Goal: Task Accomplishment & Management: Complete application form

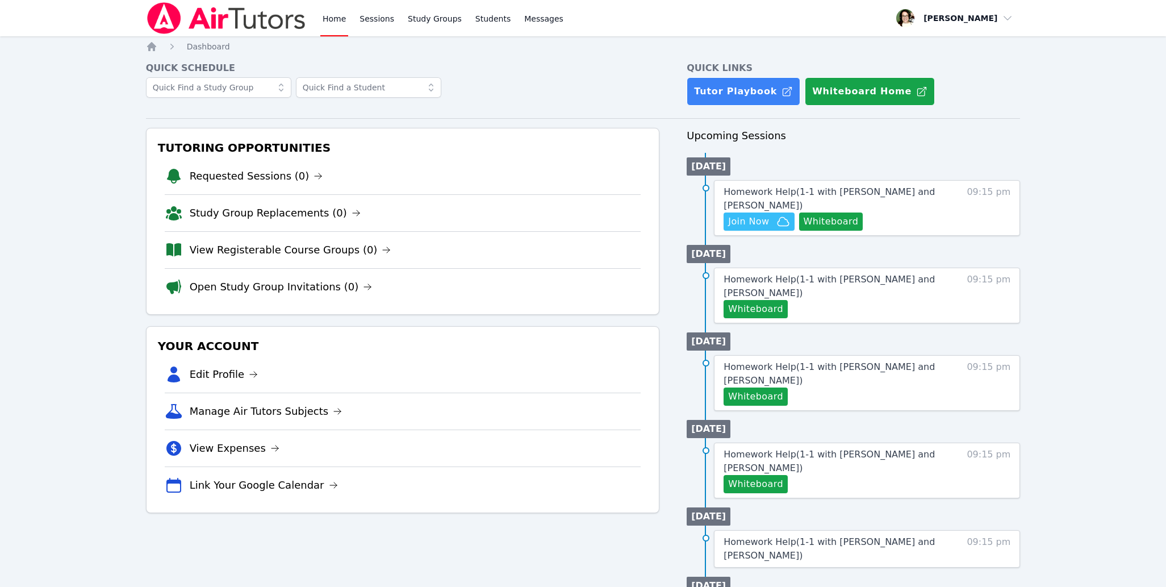
click at [483, 55] on div "Home Dashboard Quick Schedule Quick Links Tutor Playbook Whiteboard Home Tutori…" at bounding box center [583, 491] width 875 height 900
drag, startPoint x: 76, startPoint y: 197, endPoint x: 425, endPoint y: 212, distance: 349.1
click at [98, 197] on div "Home Sessions Study Groups Students Messages Open user menu Sarah Gardiner Open…" at bounding box center [583, 470] width 1166 height 941
click at [759, 218] on span "Join Now" at bounding box center [748, 222] width 41 height 14
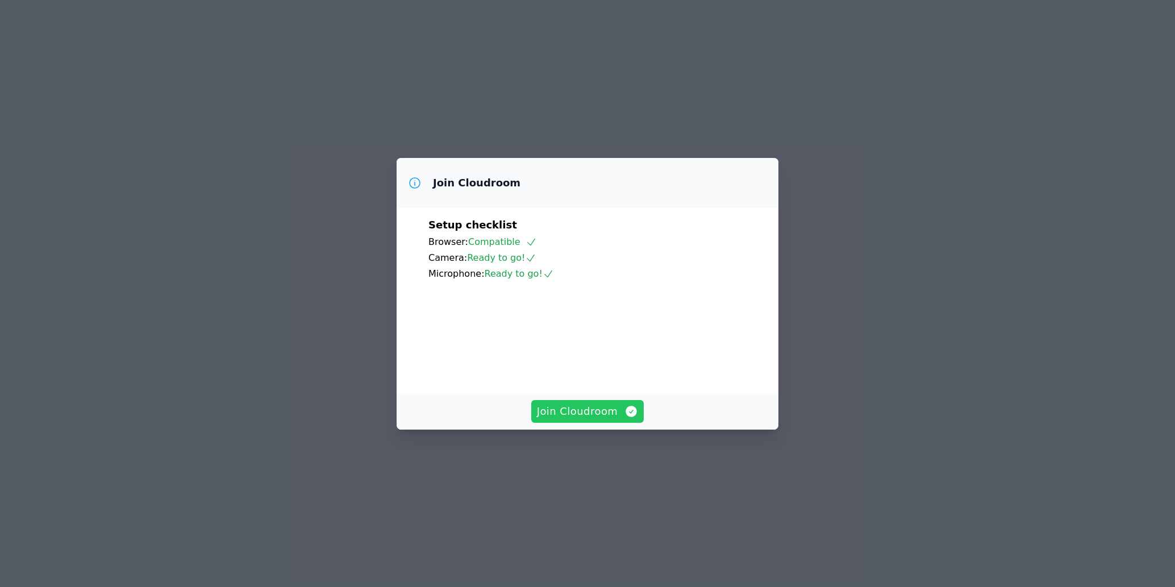
click at [624, 419] on span "Join Cloudroom" at bounding box center [588, 411] width 102 height 16
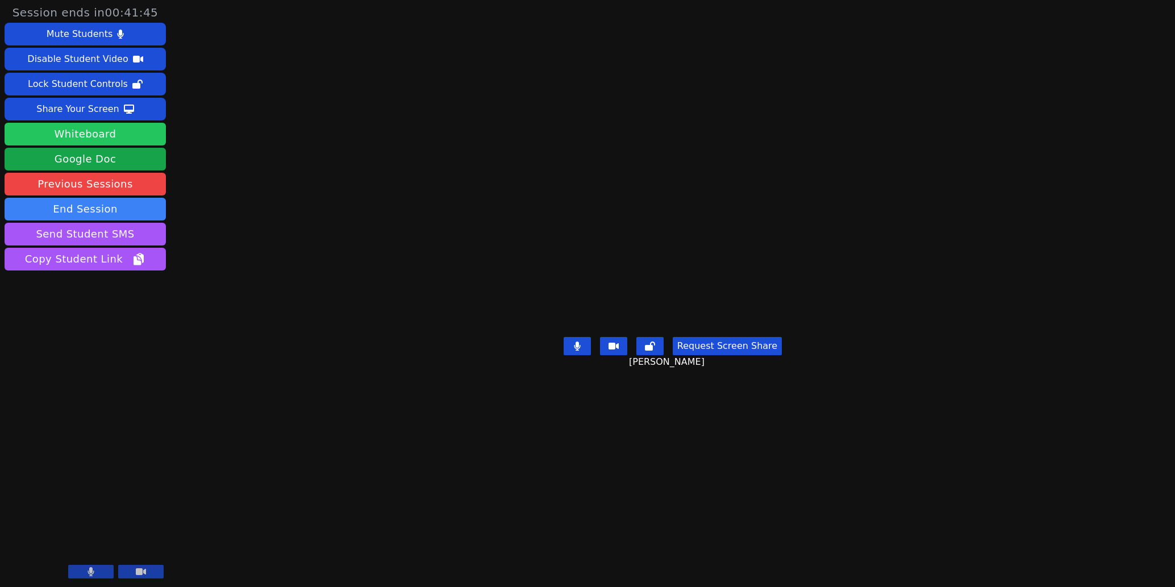
click at [126, 133] on button "Whiteboard" at bounding box center [85, 134] width 161 height 23
click at [546, 523] on main "Kaede Shitan Request Screen Share Kaede Shitan" at bounding box center [672, 293] width 481 height 587
click at [694, 511] on main "Kaede Shitan Request Screen Share Kaede Shitan" at bounding box center [672, 293] width 481 height 587
click at [97, 573] on button at bounding box center [90, 572] width 45 height 14
click at [85, 569] on button at bounding box center [90, 572] width 45 height 14
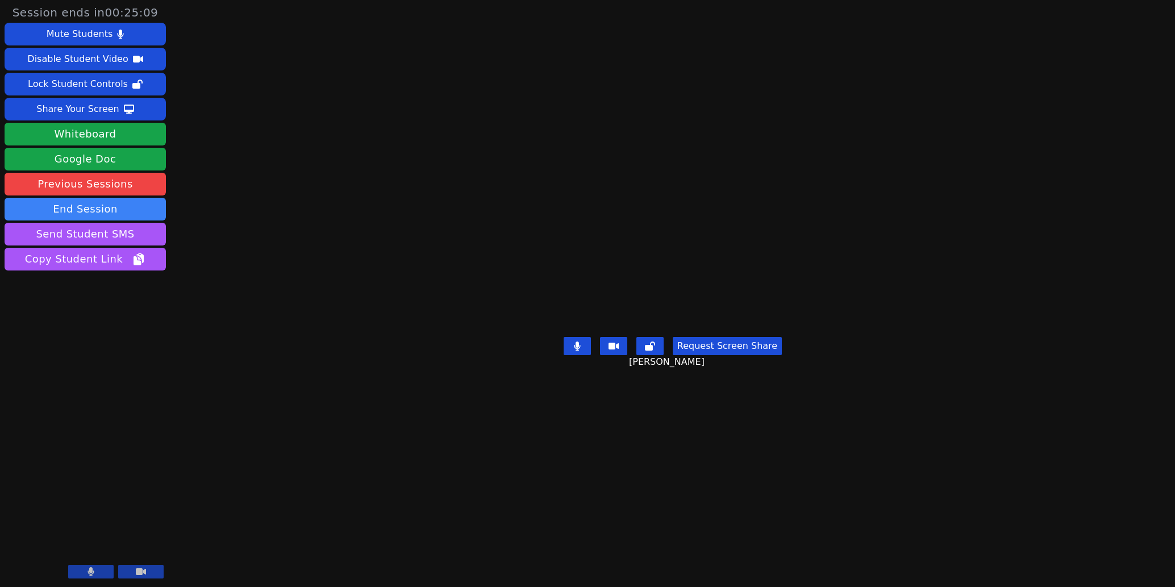
click at [252, 548] on div "Session ends in 00:25:09 Mute Students Disable Student Video Lock Student Contr…" at bounding box center [587, 293] width 1175 height 587
click at [90, 113] on div "Share Your Screen" at bounding box center [77, 109] width 83 height 18
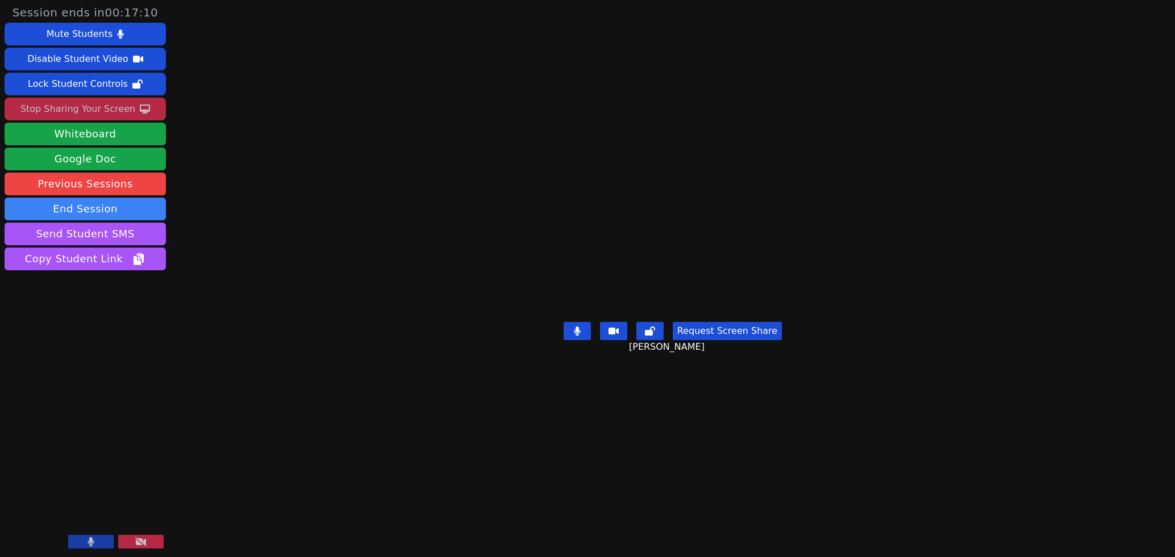
click at [102, 400] on aside "Session ends in 00:17:10 Mute Students Disable Student Video Lock Student Contr…" at bounding box center [85, 278] width 170 height 557
click at [151, 539] on button at bounding box center [140, 542] width 45 height 14
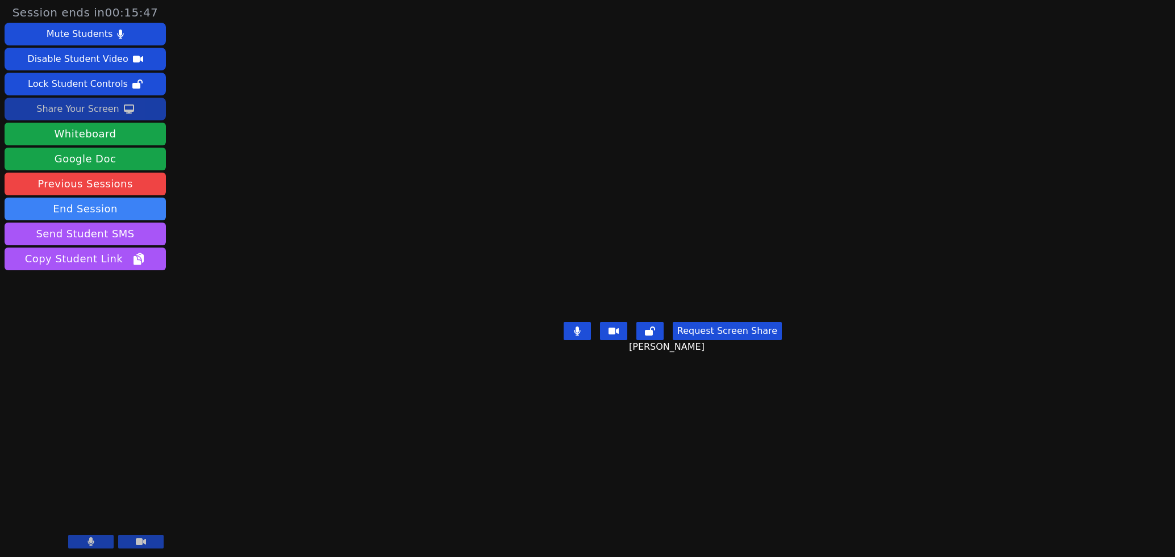
click at [73, 110] on div "Share Your Screen" at bounding box center [77, 109] width 83 height 18
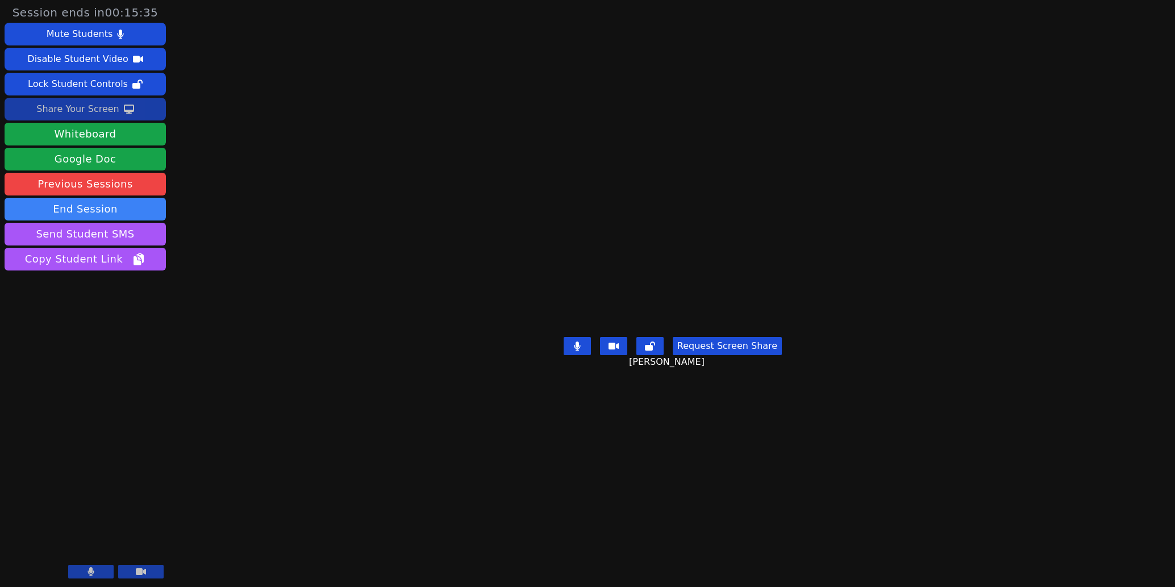
click at [110, 111] on div "Share Your Screen" at bounding box center [77, 109] width 83 height 18
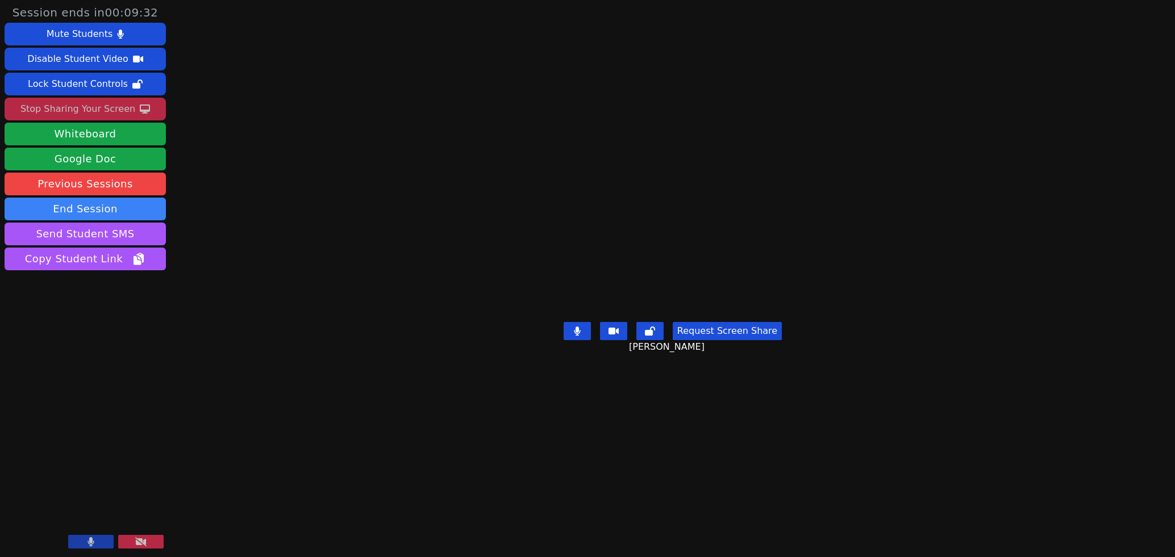
click at [152, 540] on button at bounding box center [140, 542] width 45 height 14
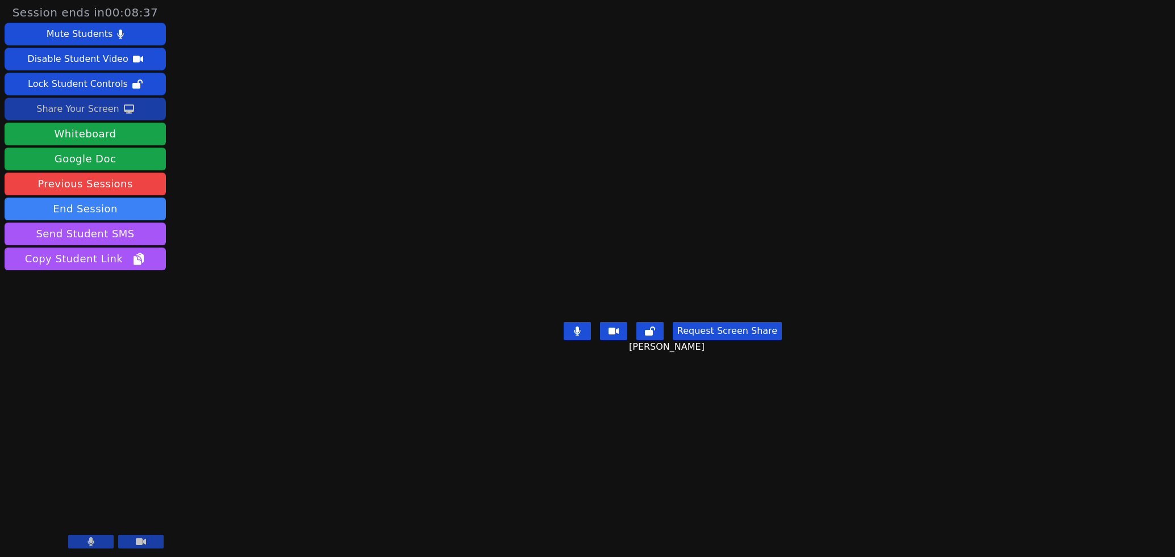
click at [140, 390] on aside "Session ends in 00:08:37 Mute Students Disable Student Video Lock Student Contr…" at bounding box center [85, 278] width 170 height 557
click at [68, 423] on aside "Session ends in 00:08:30 Mute Students Disable Student Video Lock Student Contr…" at bounding box center [85, 278] width 170 height 557
click at [149, 395] on aside "Session ends in 00:08:24 Mute Students Disable Student Video Lock Student Contr…" at bounding box center [85, 278] width 170 height 557
click at [99, 107] on div "Share Your Screen" at bounding box center [77, 109] width 83 height 18
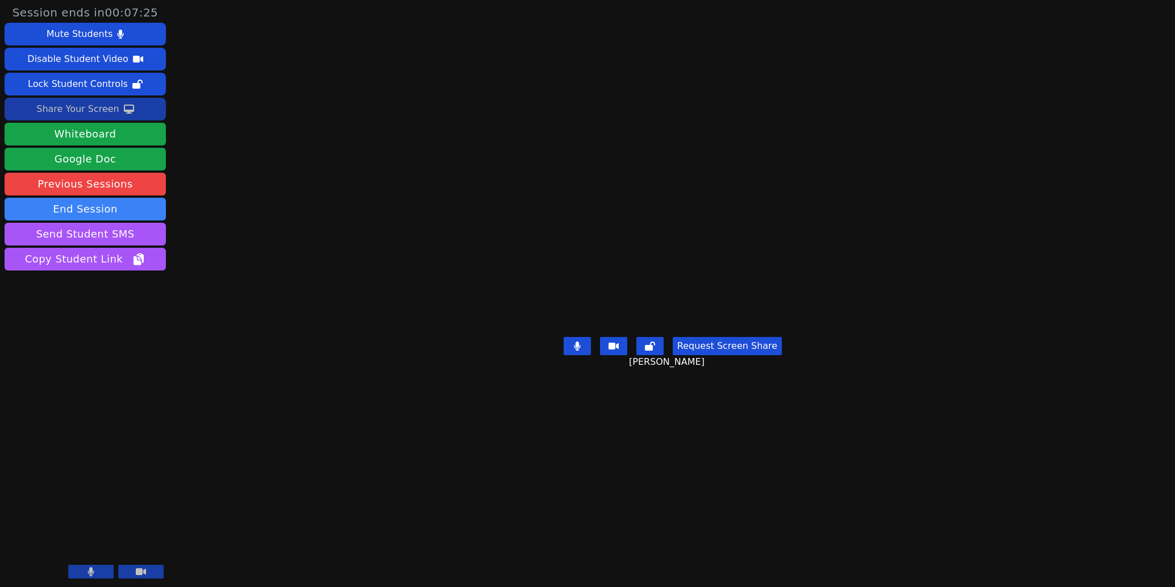
click at [92, 107] on div "Share Your Screen" at bounding box center [77, 109] width 83 height 18
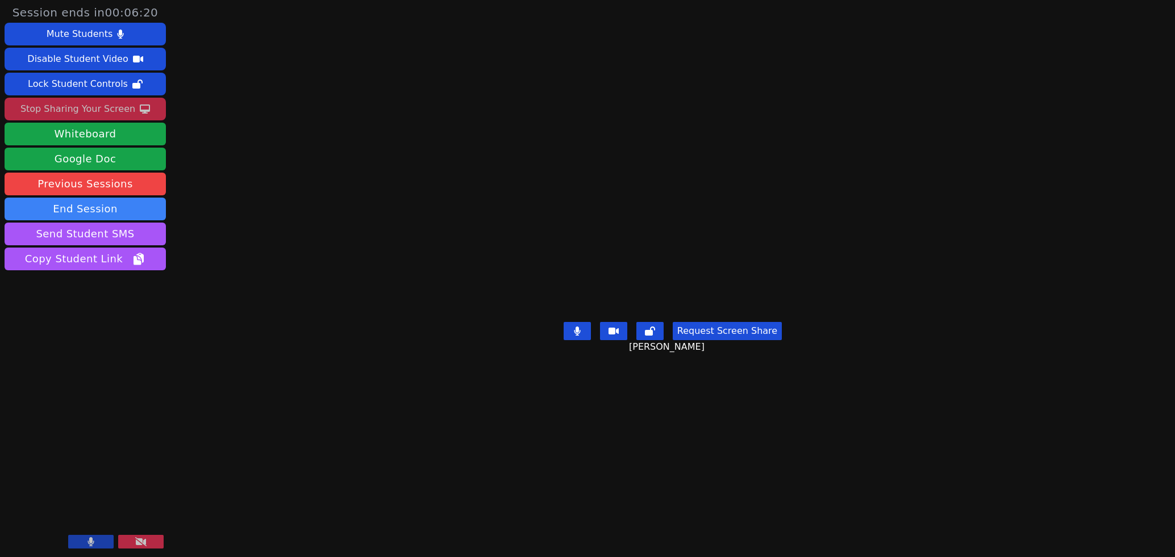
click at [147, 545] on button at bounding box center [140, 542] width 45 height 14
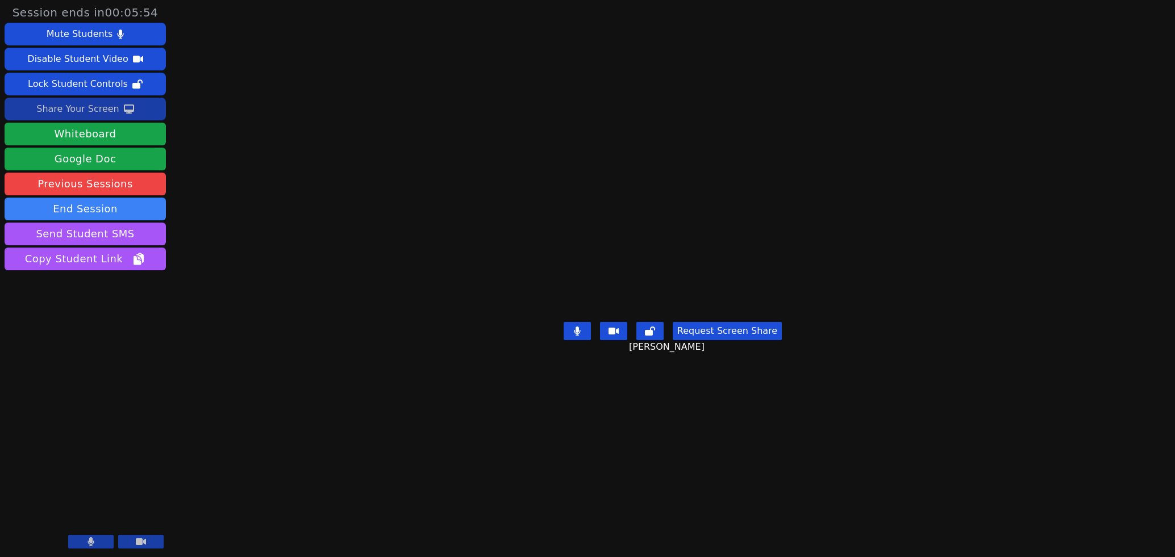
click at [76, 294] on aside "Session ends in 00:05:54 Mute Students Disable Student Video Lock Student Contr…" at bounding box center [85, 278] width 170 height 557
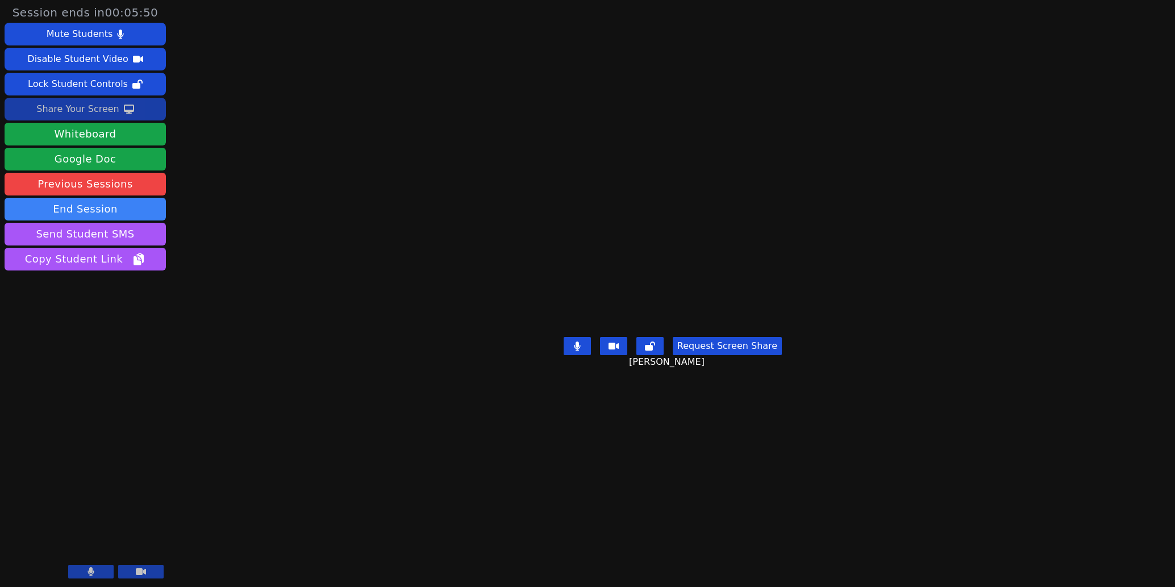
click at [110, 107] on div "Share Your Screen" at bounding box center [77, 109] width 83 height 18
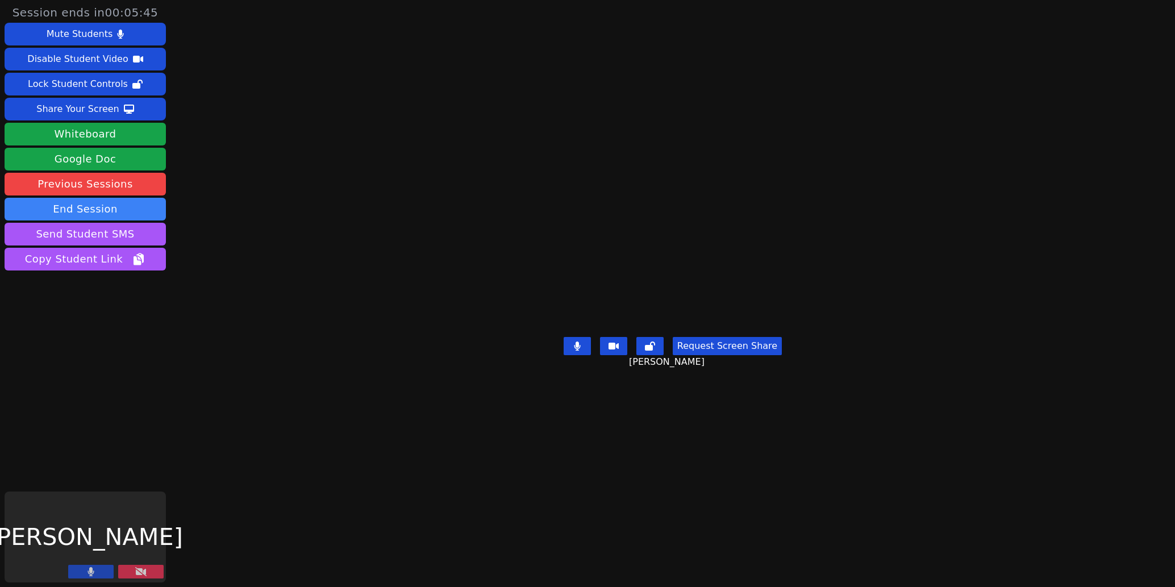
click at [150, 573] on button at bounding box center [140, 572] width 45 height 14
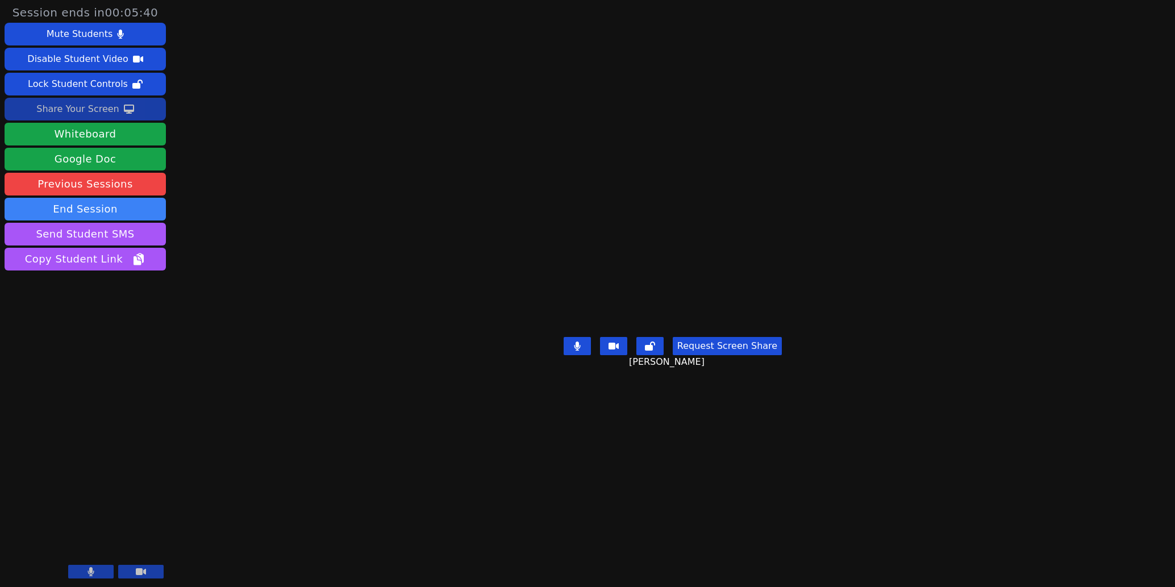
click at [88, 108] on div "Share Your Screen" at bounding box center [77, 109] width 83 height 18
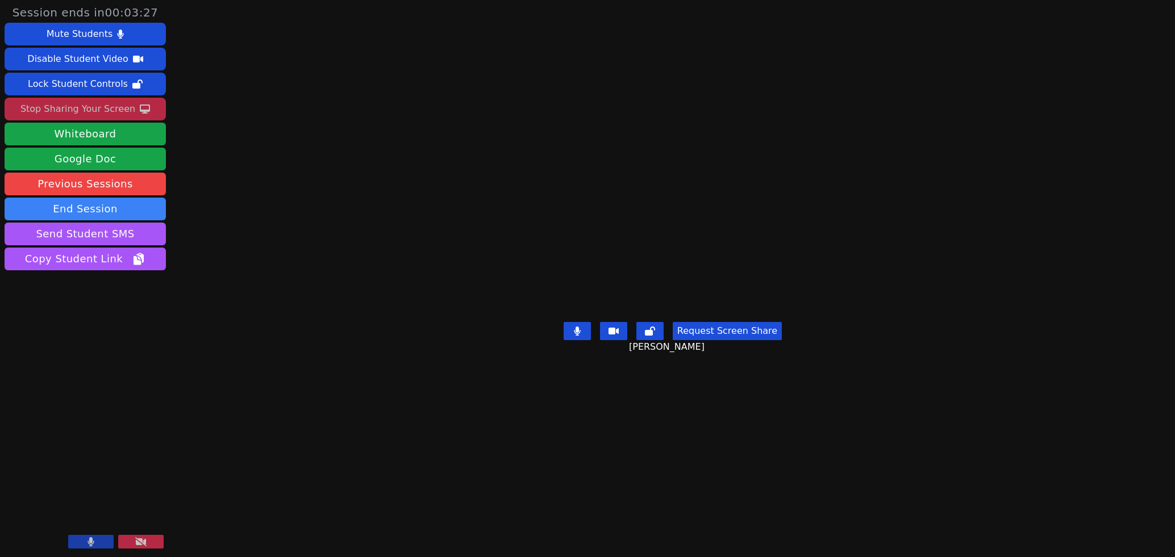
click at [130, 542] on button at bounding box center [140, 542] width 45 height 14
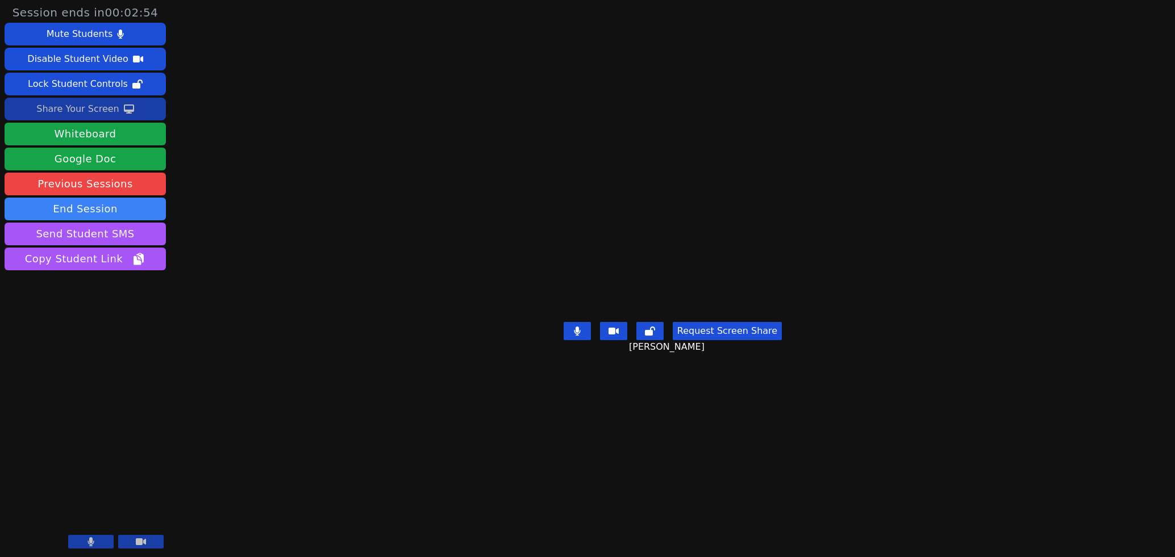
click at [99, 102] on div "Share Your Screen" at bounding box center [77, 109] width 83 height 18
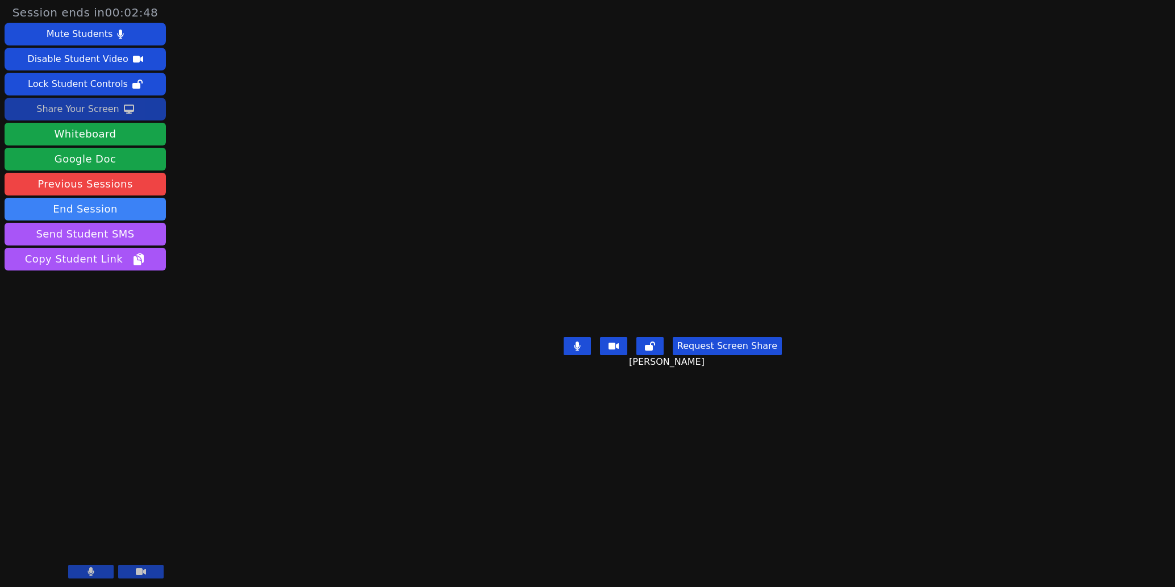
click at [86, 107] on div "Share Your Screen" at bounding box center [77, 109] width 83 height 18
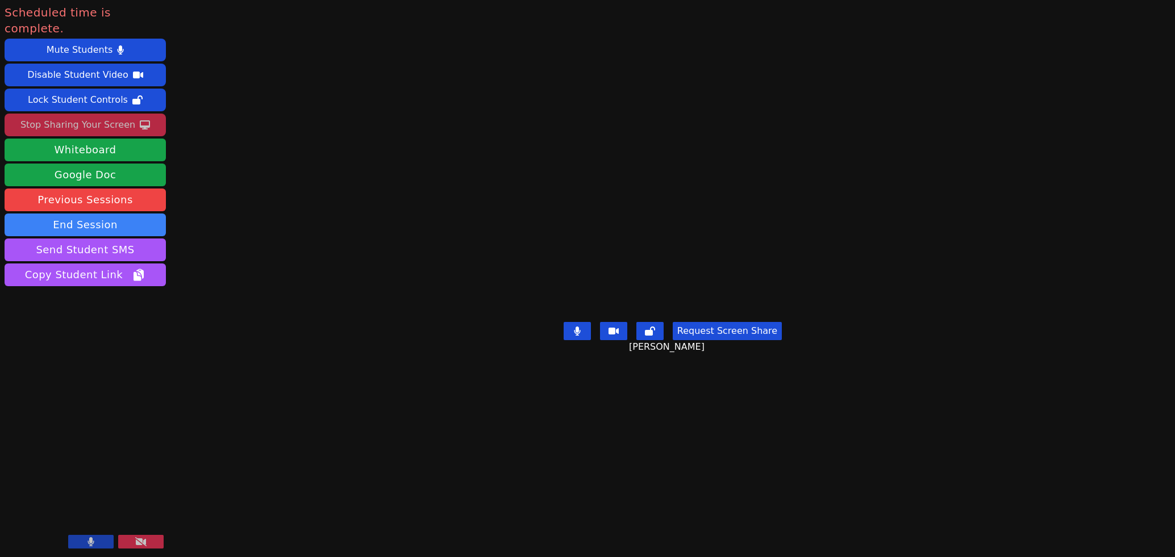
click at [144, 545] on icon at bounding box center [140, 541] width 11 height 9
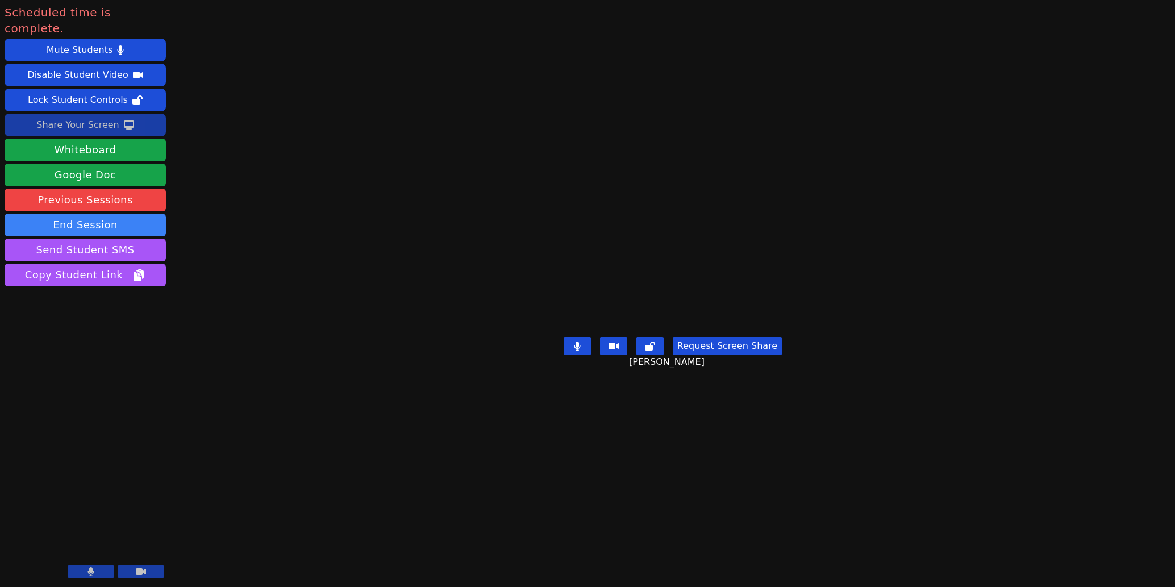
click at [122, 436] on aside "Scheduled time is complete. Mute Students Disable Student Video Lock Student Co…" at bounding box center [85, 293] width 170 height 587
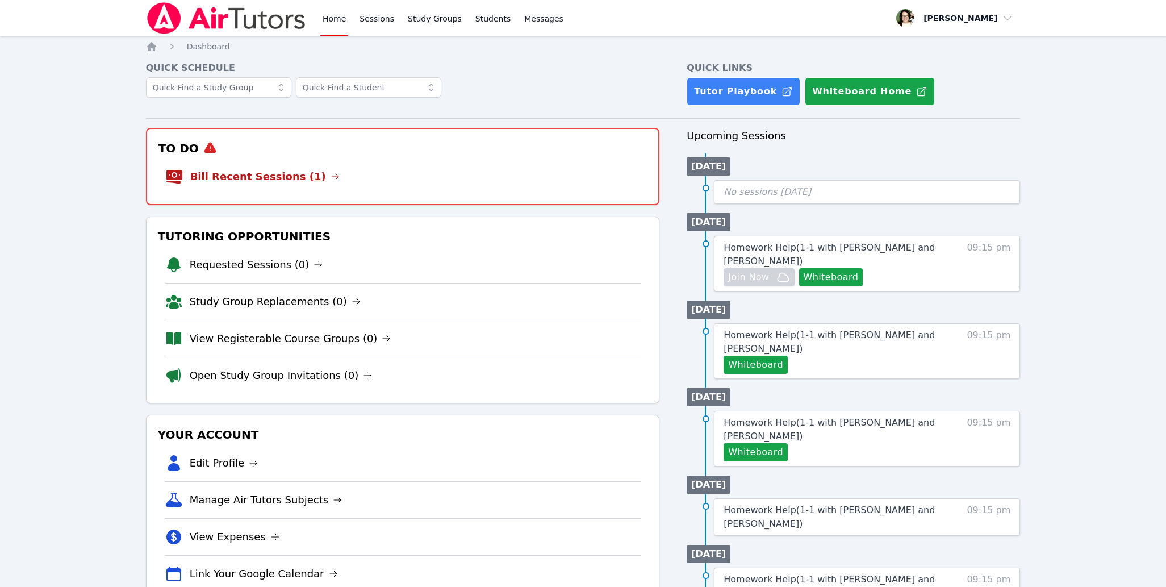
click at [256, 176] on link "Bill Recent Sessions (1)" at bounding box center [264, 177] width 149 height 16
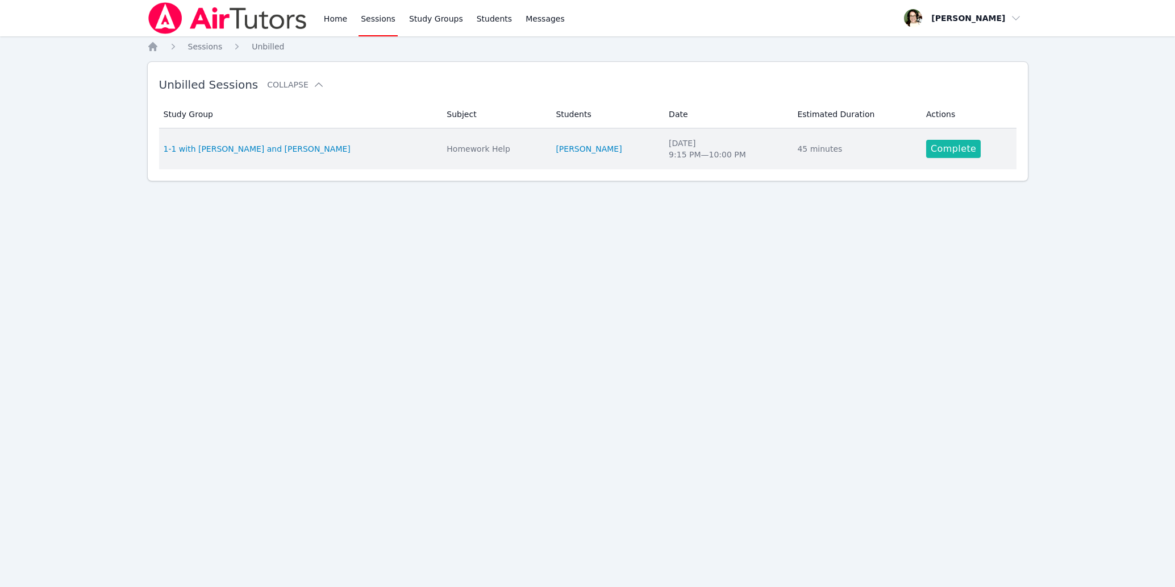
click at [943, 149] on link "Complete" at bounding box center [953, 149] width 55 height 18
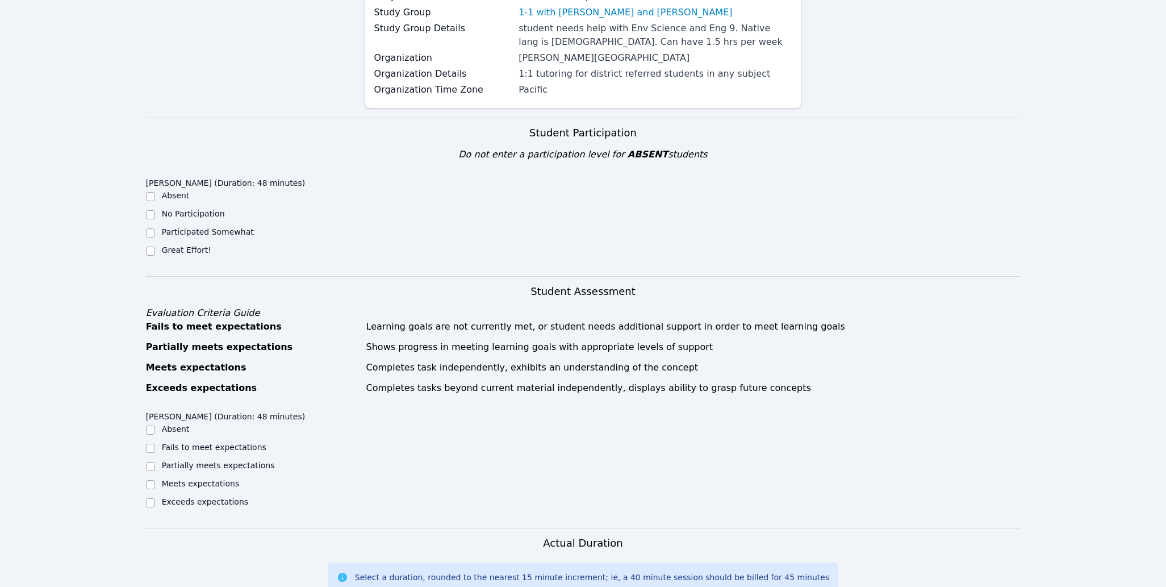
scroll to position [227, 0]
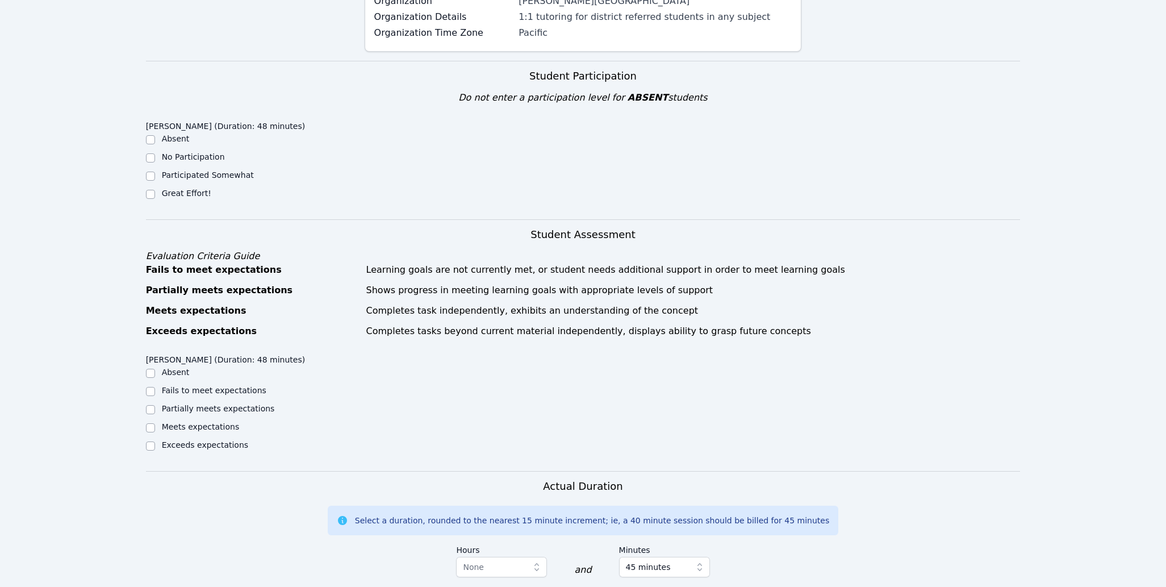
click at [175, 195] on label "Great Effort!" at bounding box center [186, 193] width 49 height 9
click at [155, 195] on input "Great Effort!" at bounding box center [150, 194] width 9 height 9
checkbox input "true"
click at [176, 429] on label "Meets expectations" at bounding box center [201, 426] width 78 height 9
click at [155, 429] on input "Meets expectations" at bounding box center [150, 427] width 9 height 9
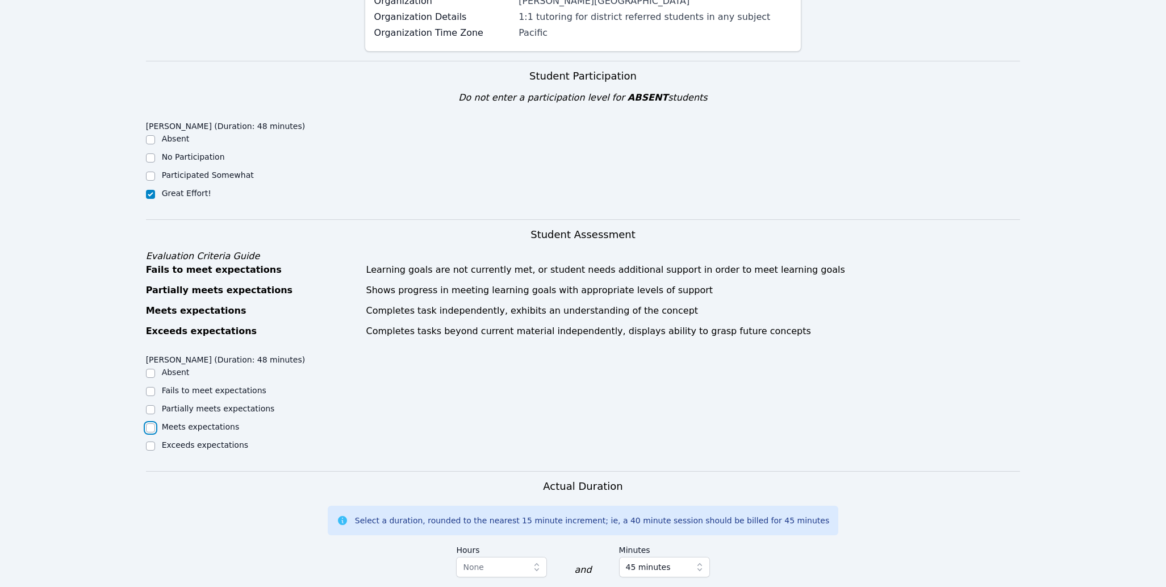
checkbox input "true"
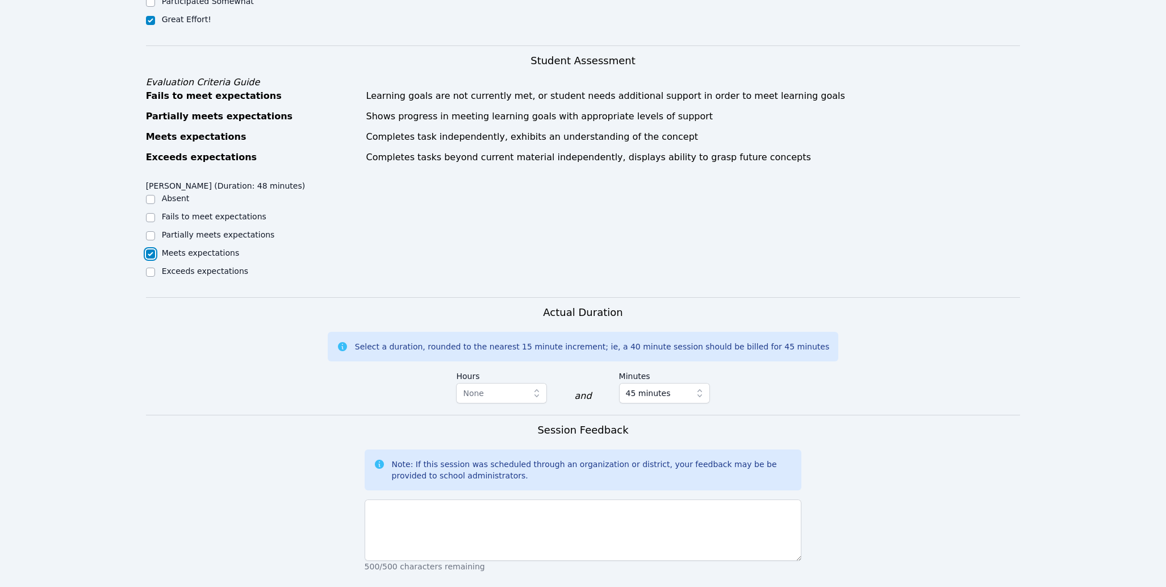
scroll to position [454, 0]
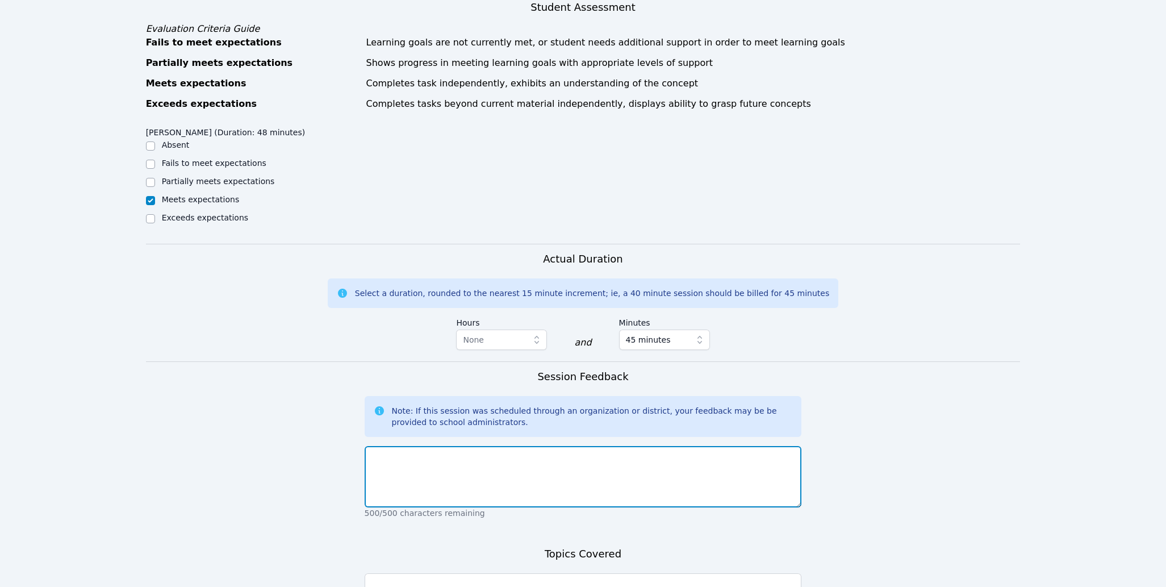
drag, startPoint x: 649, startPoint y: 477, endPoint x: 645, endPoint y: 482, distance: 6.9
click at [650, 477] on textarea at bounding box center [583, 476] width 437 height 61
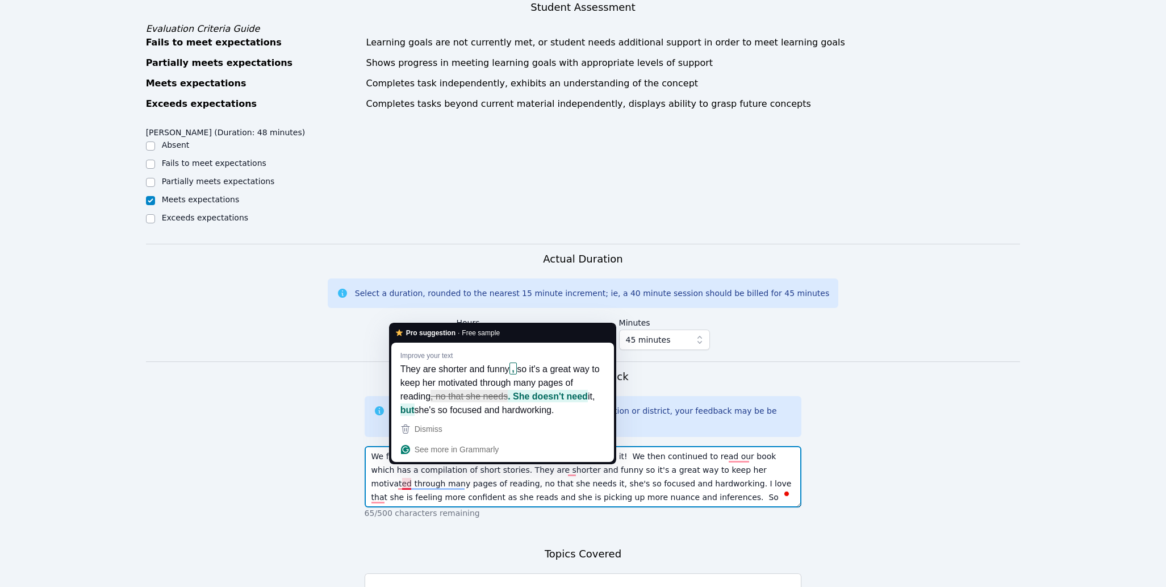
click at [411, 486] on textarea "We finished the vocabulary list, and she did fantastic work on it! We then cont…" at bounding box center [583, 476] width 437 height 61
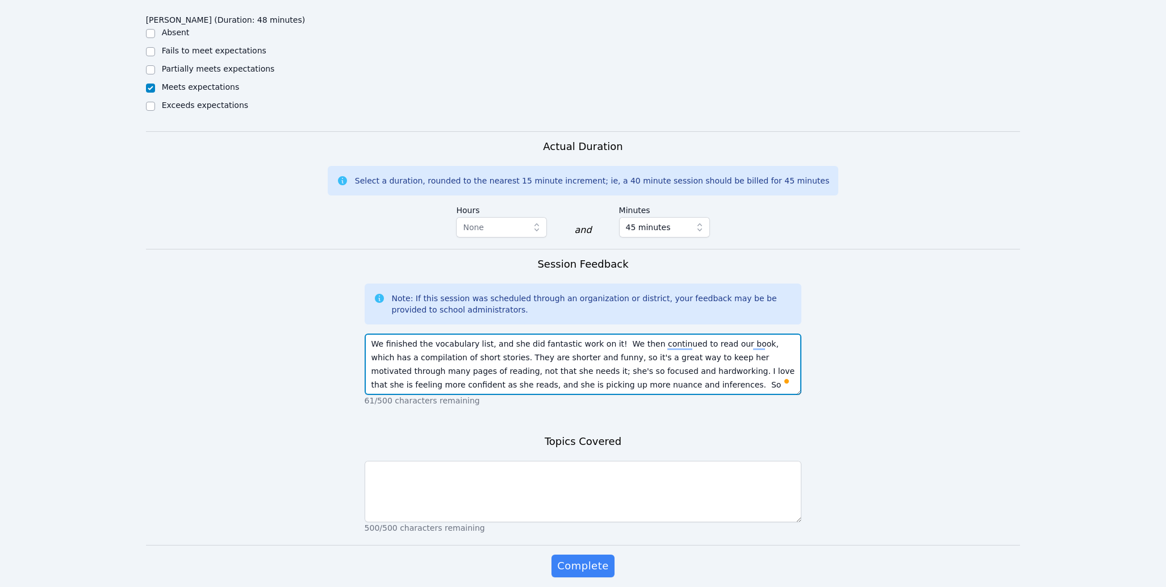
scroll to position [568, 0]
type textarea "We finished the vocabulary list, and she did fantastic work on it! We then cont…"
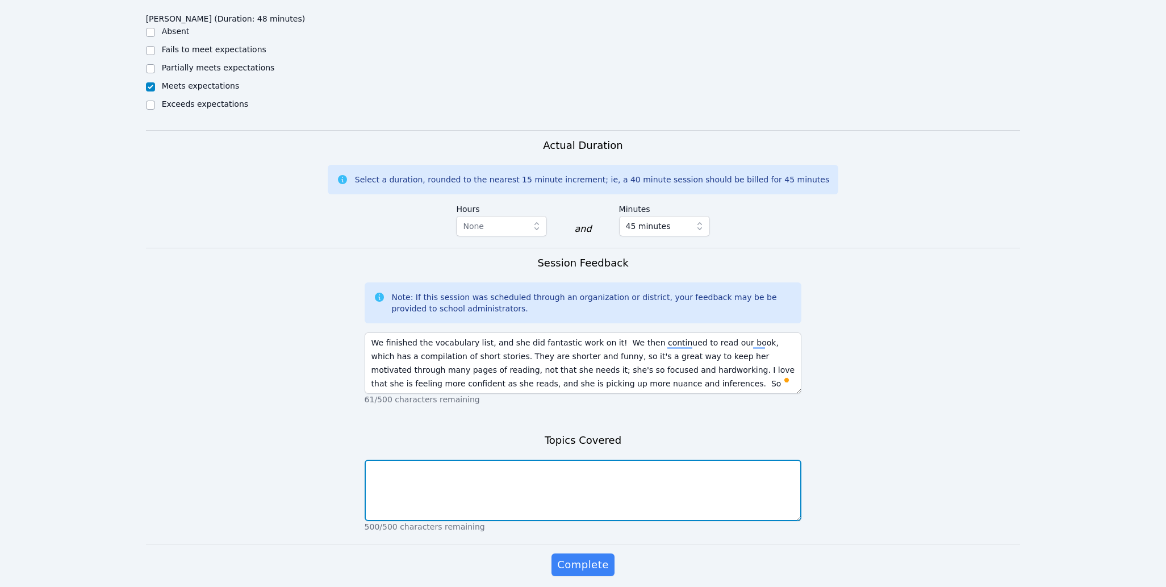
click at [567, 493] on textarea at bounding box center [583, 490] width 437 height 61
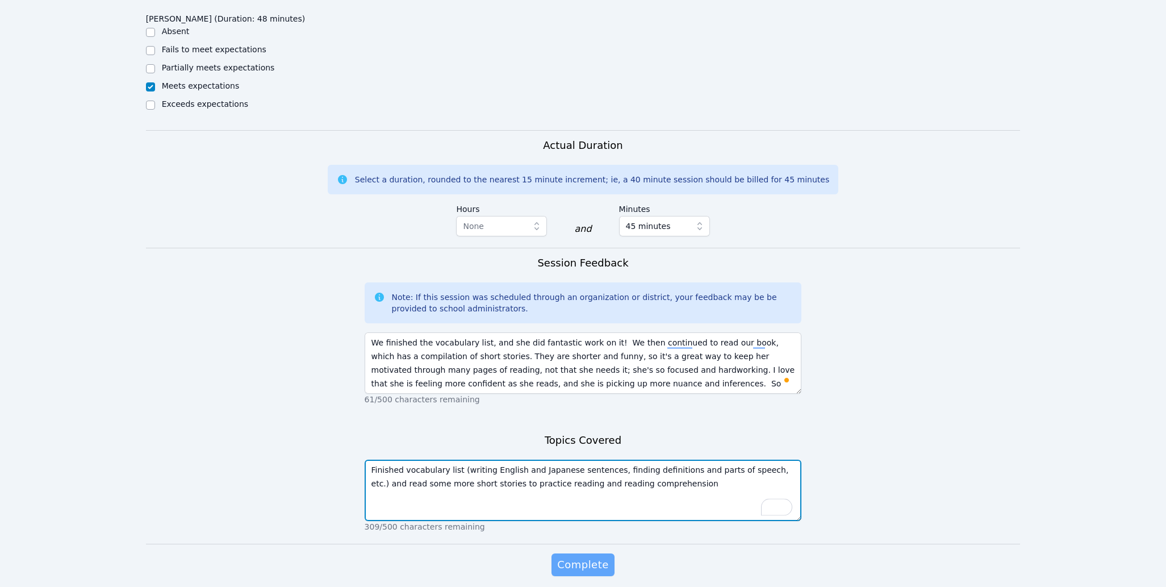
type textarea "Finished vocabulary list (writing English and Japanese sentences, finding defin…"
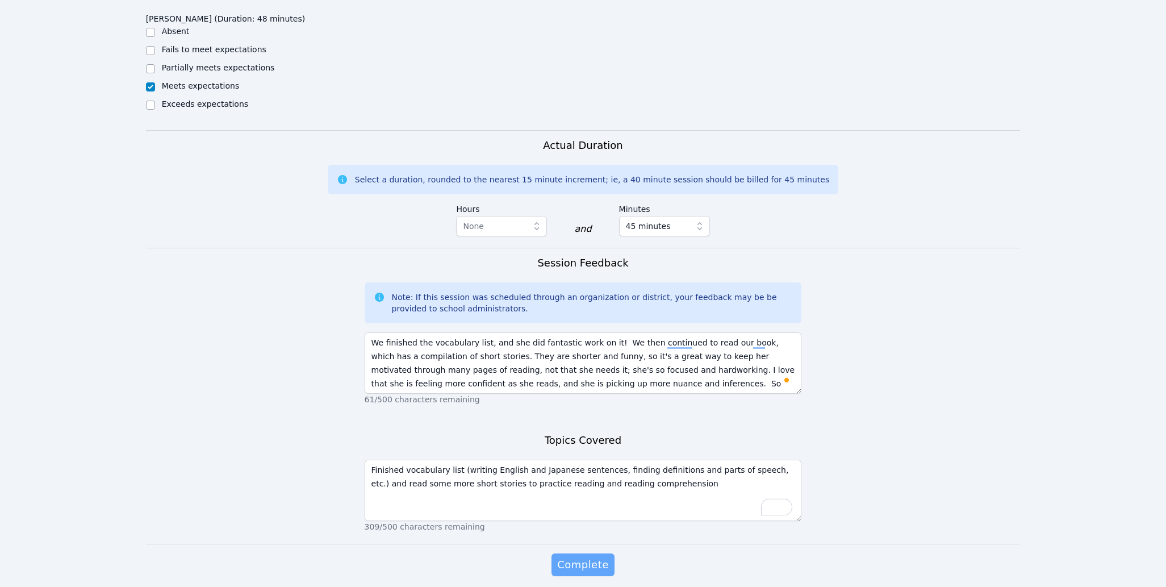
click at [578, 558] on span "Complete" at bounding box center [582, 565] width 51 height 16
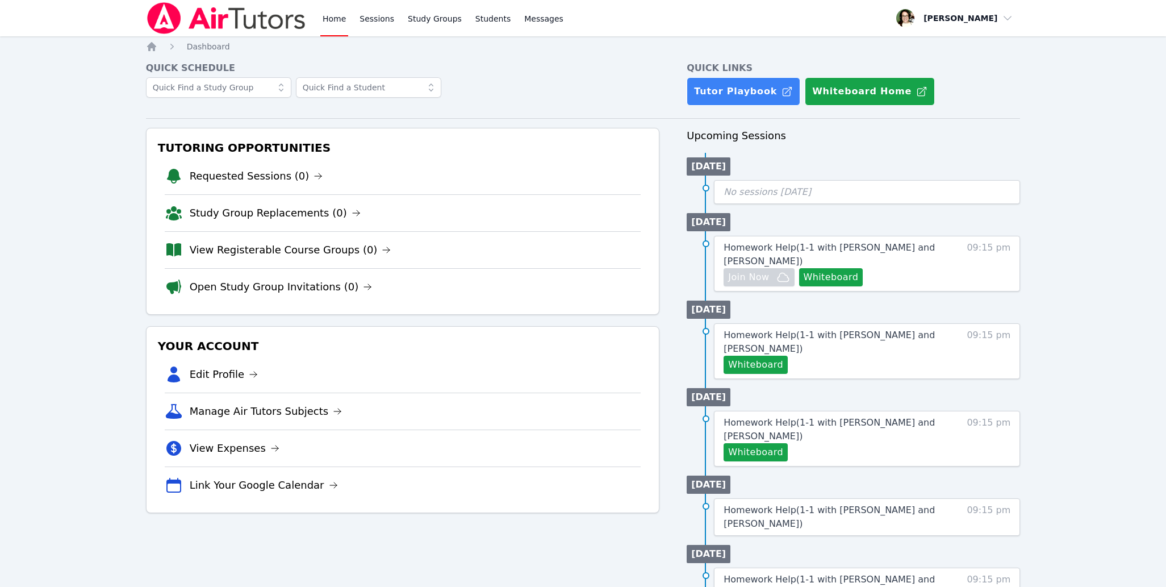
click at [49, 329] on div "Home Sessions Study Groups Students Messages Open user menu [PERSON_NAME] Open …" at bounding box center [583, 489] width 1166 height 979
click at [833, 276] on button "Whiteboard" at bounding box center [831, 277] width 64 height 18
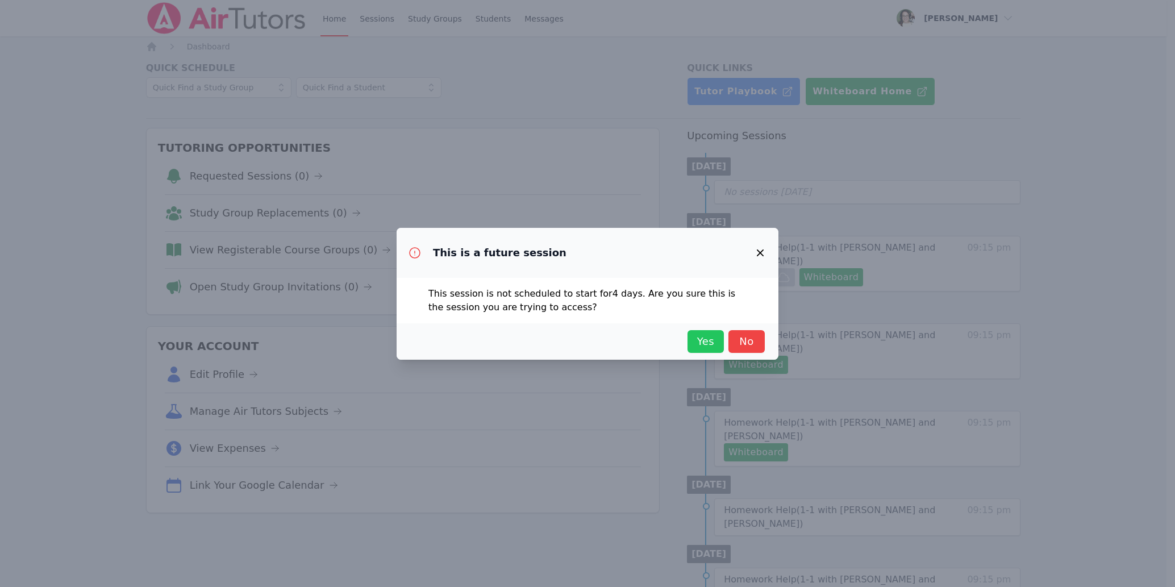
click at [715, 342] on span "Yes" at bounding box center [705, 341] width 25 height 16
